Goal: Task Accomplishment & Management: Complete application form

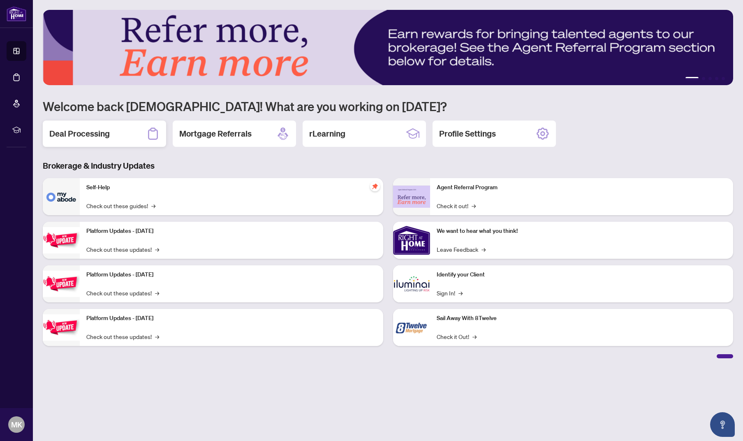
scroll to position [0, 0]
click at [78, 133] on h2 "Deal Processing" at bounding box center [79, 134] width 60 height 12
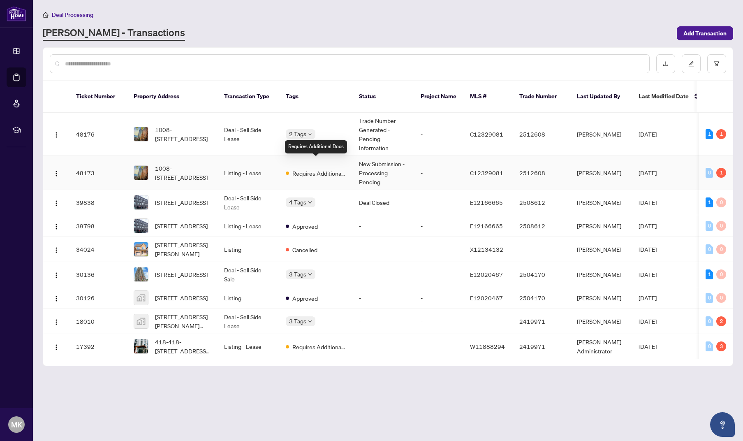
click at [298, 169] on span "Requires Additional Docs" at bounding box center [318, 173] width 53 height 9
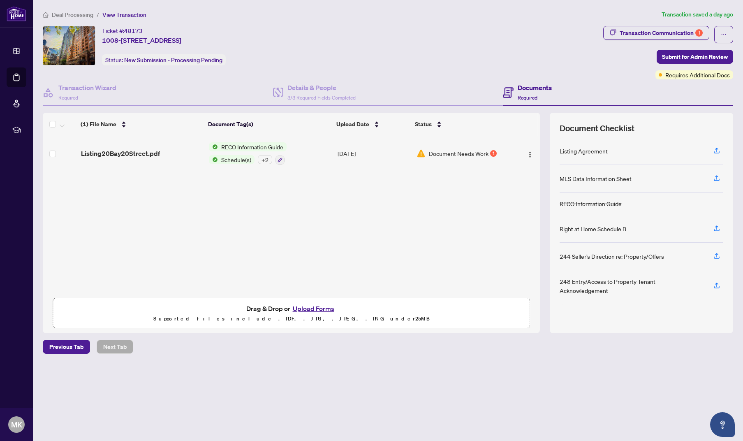
click at [495, 152] on div "Document Needs Work 1" at bounding box center [462, 153] width 92 height 9
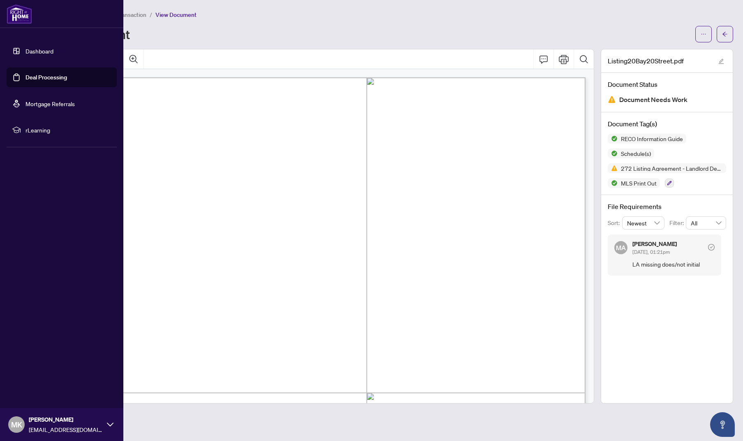
click at [25, 53] on link "Dashboard" at bounding box center [39, 50] width 28 height 7
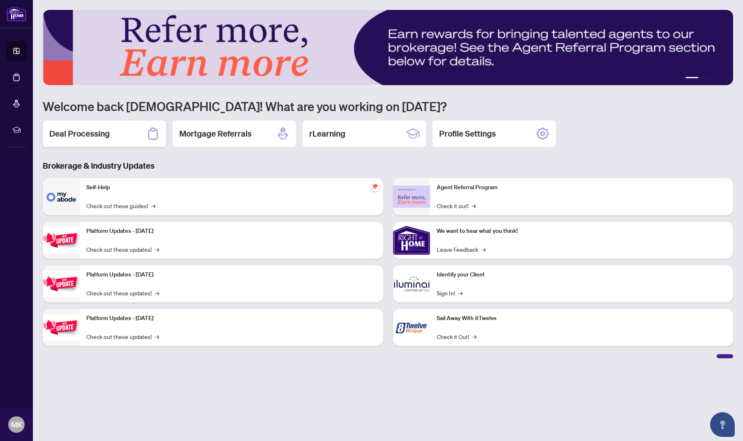
click at [100, 132] on h2 "Deal Processing" at bounding box center [79, 134] width 60 height 12
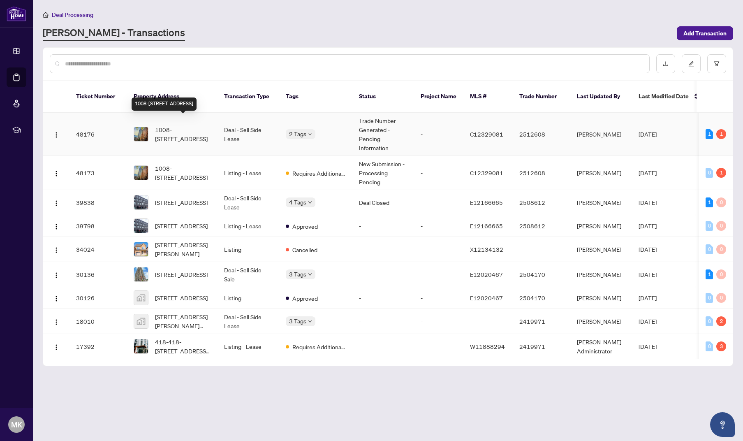
click at [179, 125] on span "1008-[STREET_ADDRESS]" at bounding box center [183, 134] width 56 height 18
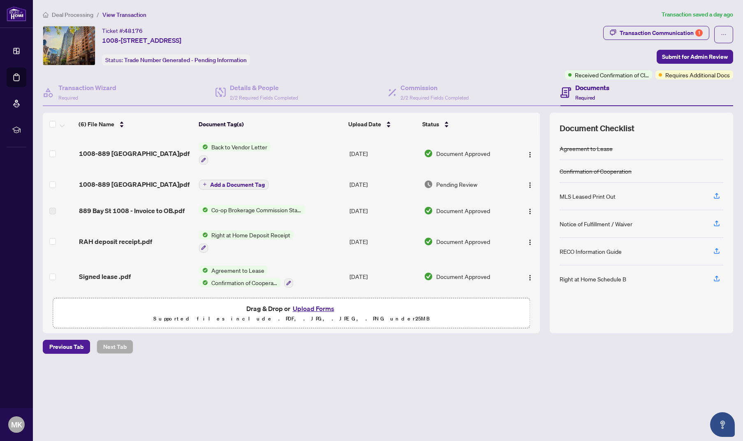
click at [236, 146] on span "Back to Vendor Letter" at bounding box center [239, 146] width 62 height 9
click at [231, 188] on span "Back to Vendor Letter" at bounding box center [229, 187] width 62 height 9
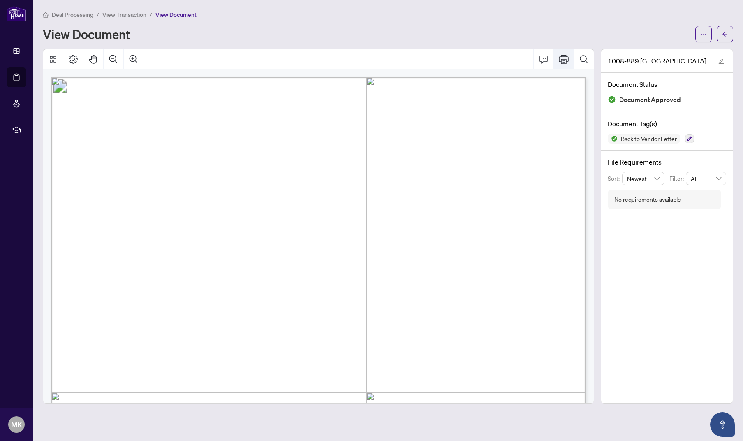
click at [565, 60] on icon "Print" at bounding box center [564, 59] width 10 height 10
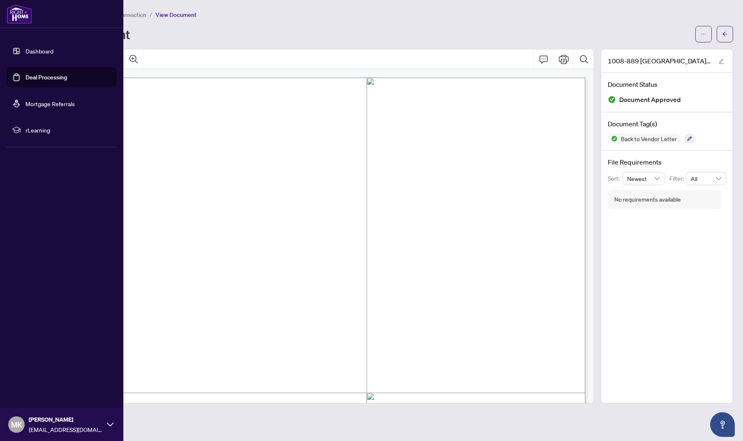
click at [33, 49] on link "Dashboard" at bounding box center [39, 50] width 28 height 7
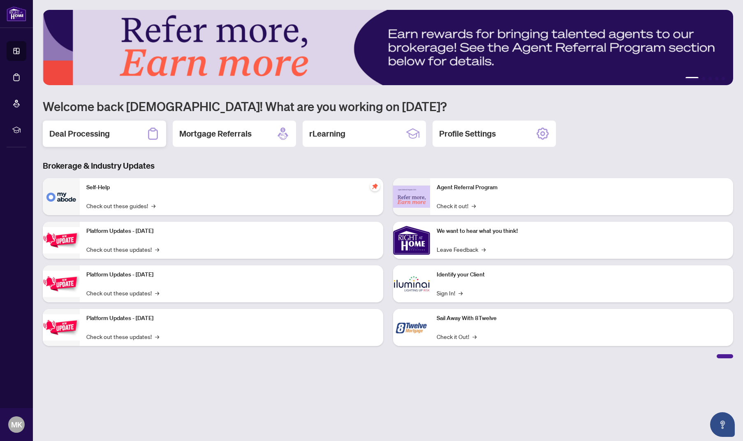
click at [88, 137] on h2 "Deal Processing" at bounding box center [79, 134] width 60 height 12
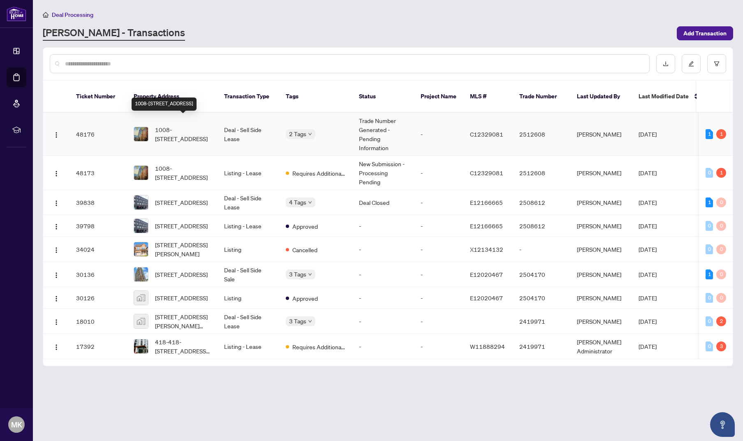
click at [175, 125] on span "1008-[STREET_ADDRESS]" at bounding box center [183, 134] width 56 height 18
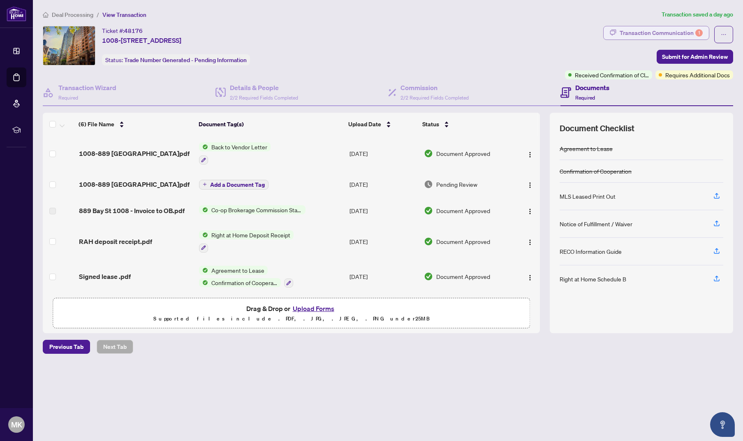
click at [685, 29] on div "Transaction Communication 1" at bounding box center [661, 32] width 83 height 13
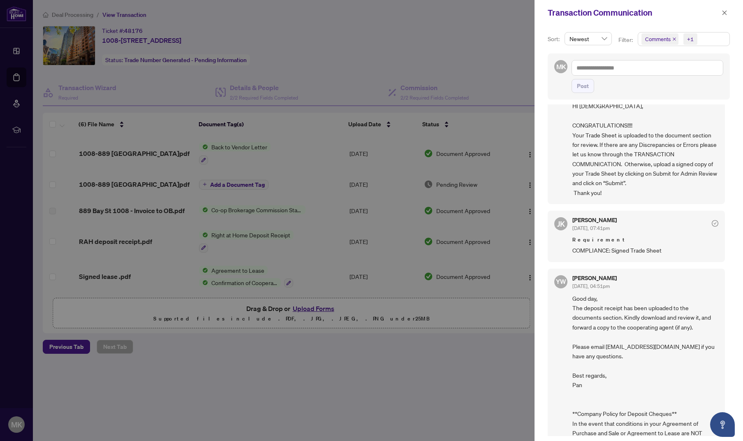
scroll to position [35, 0]
click at [400, 280] on div at bounding box center [371, 220] width 743 height 441
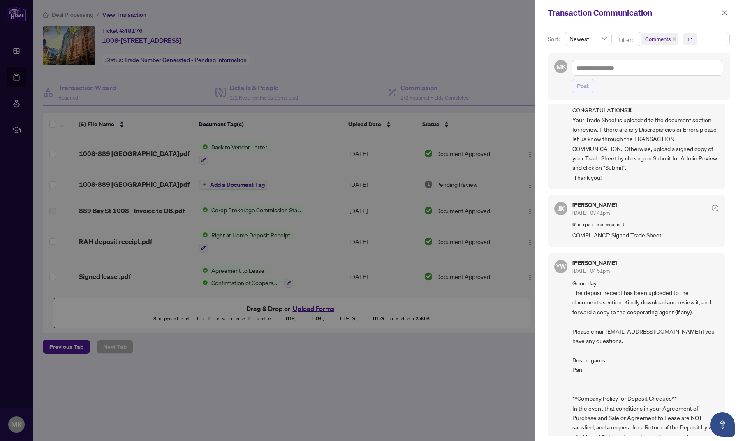
scroll to position [0, 0]
click at [725, 14] on icon "close" at bounding box center [724, 13] width 6 height 6
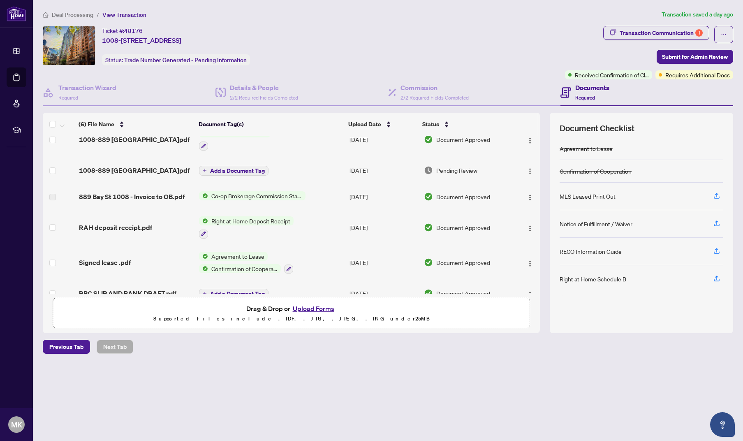
scroll to position [0, 0]
click at [682, 75] on span "Requires Additional Docs" at bounding box center [697, 74] width 65 height 9
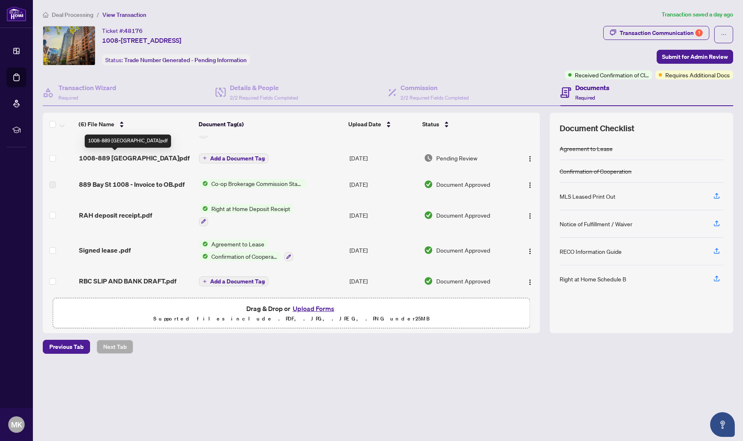
scroll to position [29, 0]
click at [135, 155] on span "1008-889 [GEOGRAPHIC_DATA]pdf" at bounding box center [134, 157] width 111 height 10
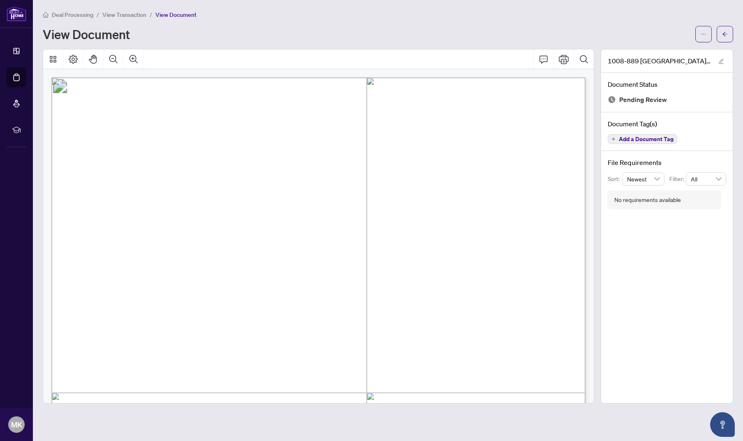
scroll to position [9, 0]
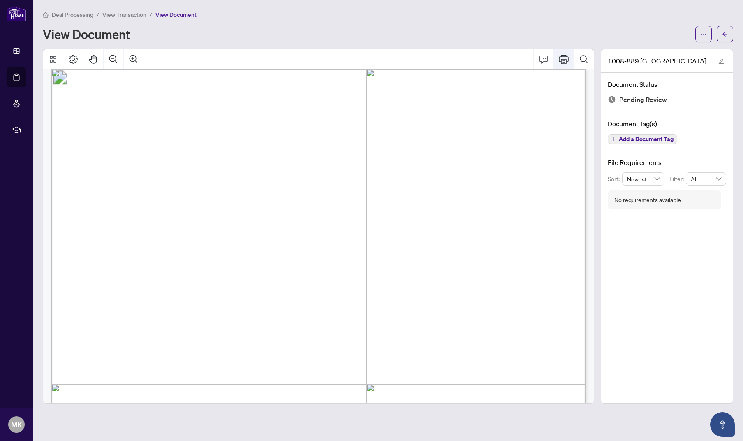
click at [566, 58] on icon "Print" at bounding box center [564, 59] width 10 height 9
click at [724, 32] on icon "arrow-left" at bounding box center [725, 34] width 6 height 6
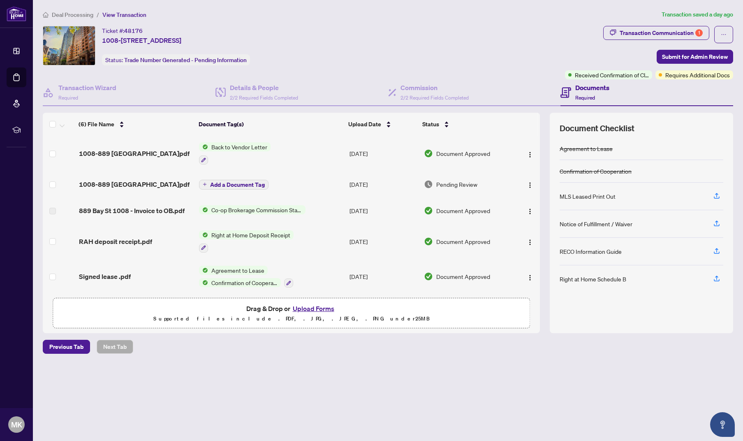
click at [310, 307] on button "Upload Forms" at bounding box center [313, 308] width 46 height 11
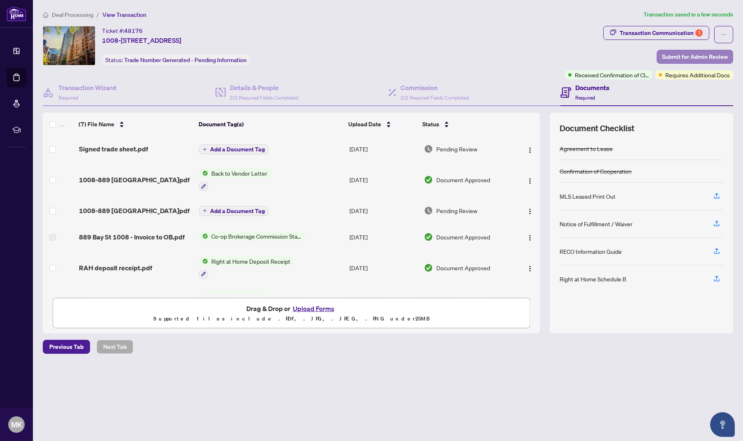
click at [701, 57] on span "Submit for Admin Review" at bounding box center [695, 56] width 66 height 13
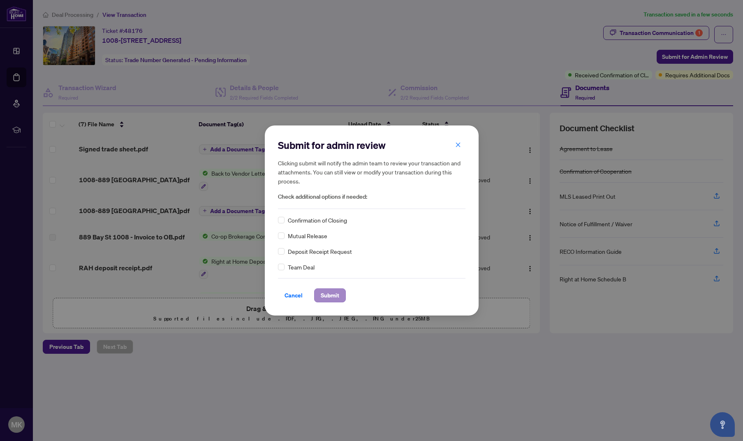
click at [337, 294] on span "Submit" at bounding box center [330, 295] width 18 height 13
